Goal: Task Accomplishment & Management: Manage account settings

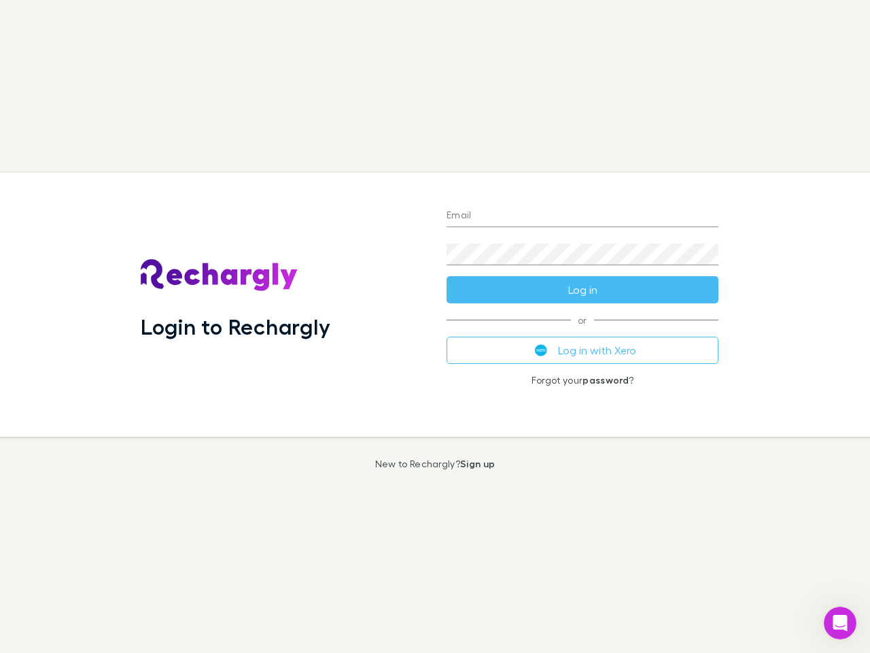
click at [435, 326] on div "Login to Rechargly" at bounding box center [283, 305] width 306 height 264
click at [583, 216] on input "Email" at bounding box center [583, 216] width 272 height 22
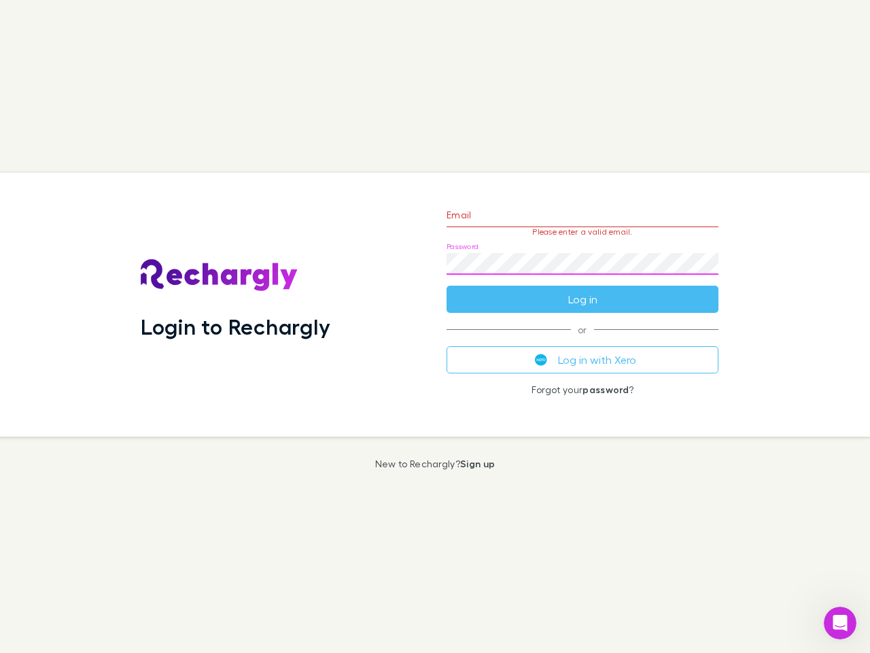
click at [583, 290] on form "Email Please enter a valid email. Password Log in" at bounding box center [583, 253] width 272 height 118
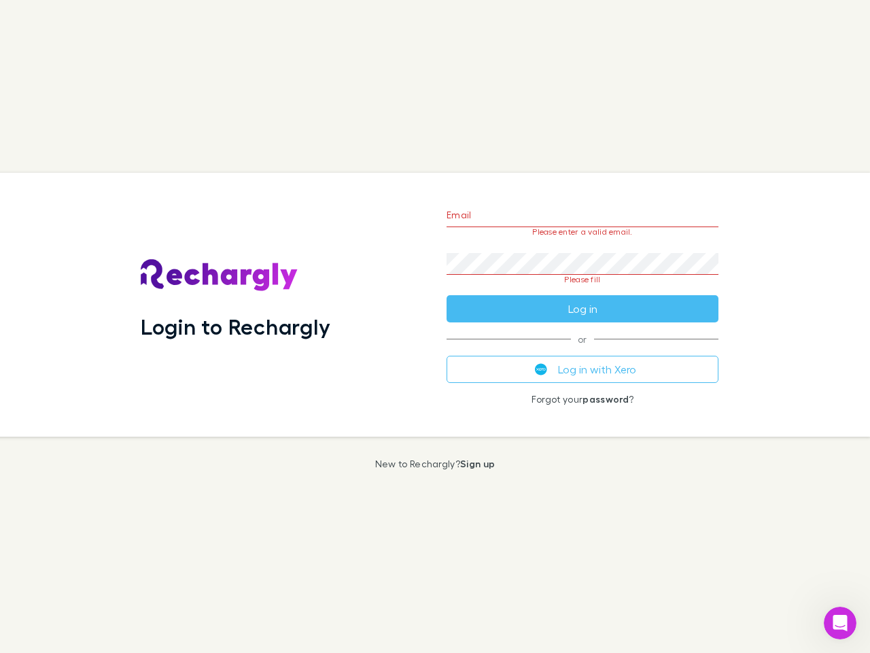
click at [583, 350] on div "Email Please enter a valid email. Password Please fill Log in or Log in with Xe…" at bounding box center [583, 305] width 294 height 264
click at [840, 623] on icon "Open Intercom Messenger" at bounding box center [840, 623] width 22 height 22
